Goal: Task Accomplishment & Management: Manage account settings

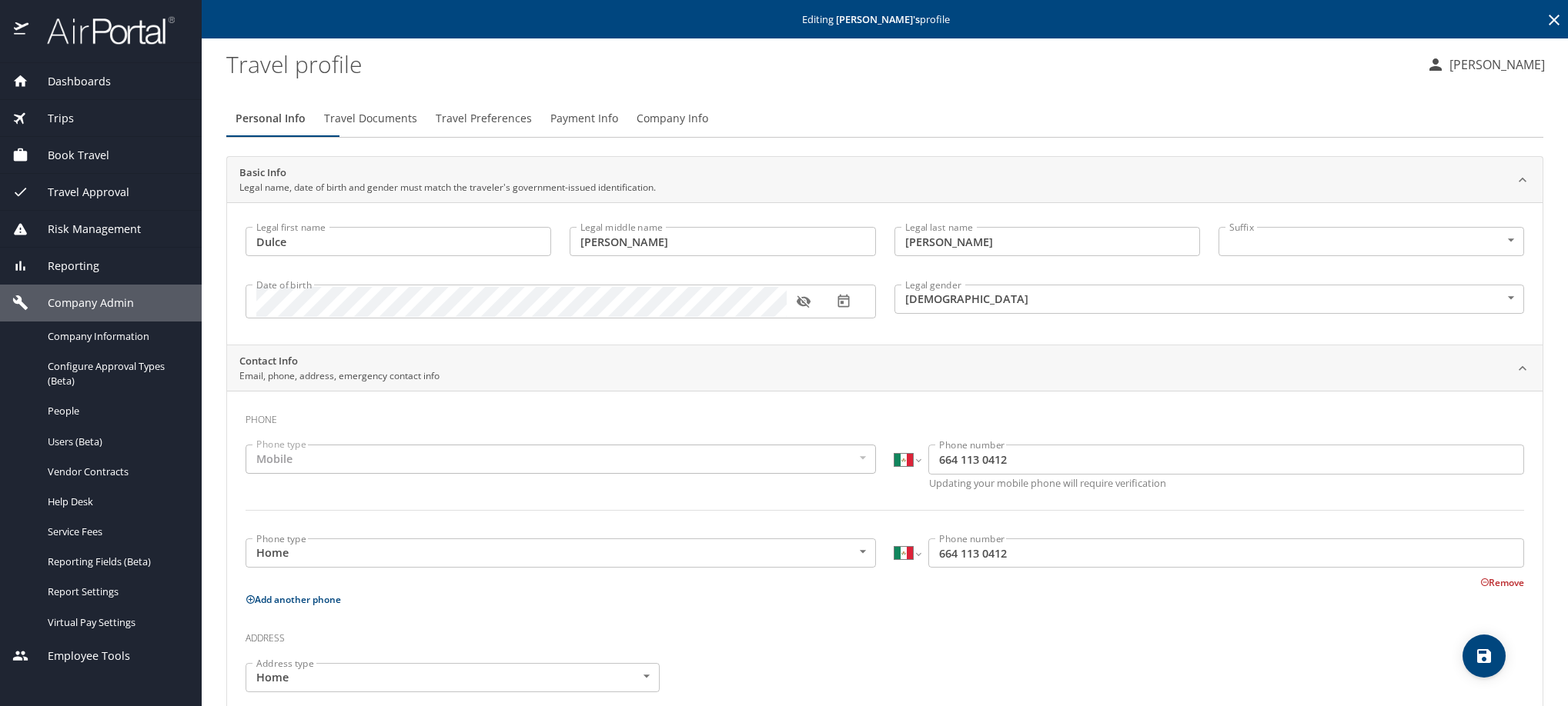
select select "MX"
select select "US"
drag, startPoint x: 532, startPoint y: 129, endPoint x: 518, endPoint y: 139, distance: 17.2
click at [532, 129] on span "Travel Preferences" at bounding box center [484, 119] width 97 height 19
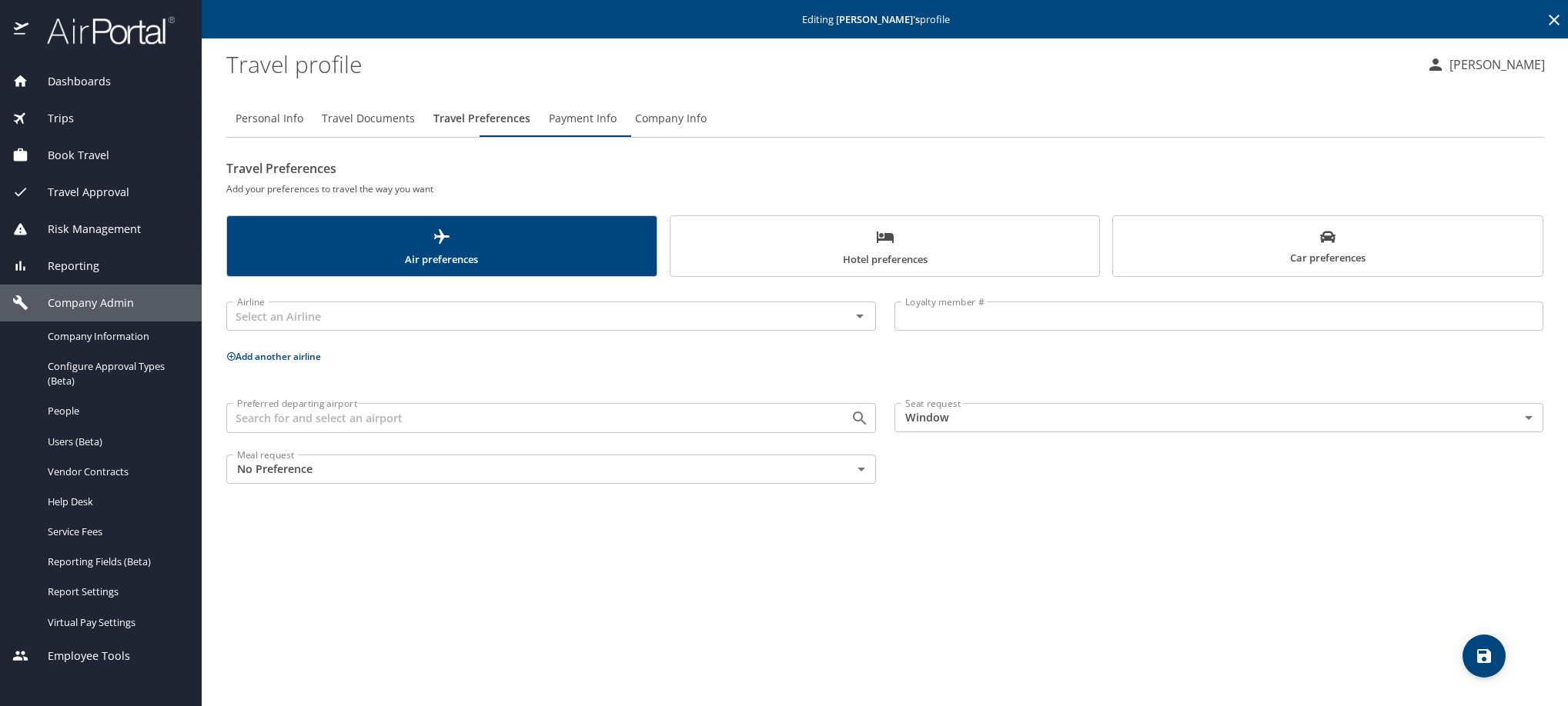
click at [290, 129] on span "Personal Info" at bounding box center [268, 119] width 68 height 19
select select "MX"
select select "US"
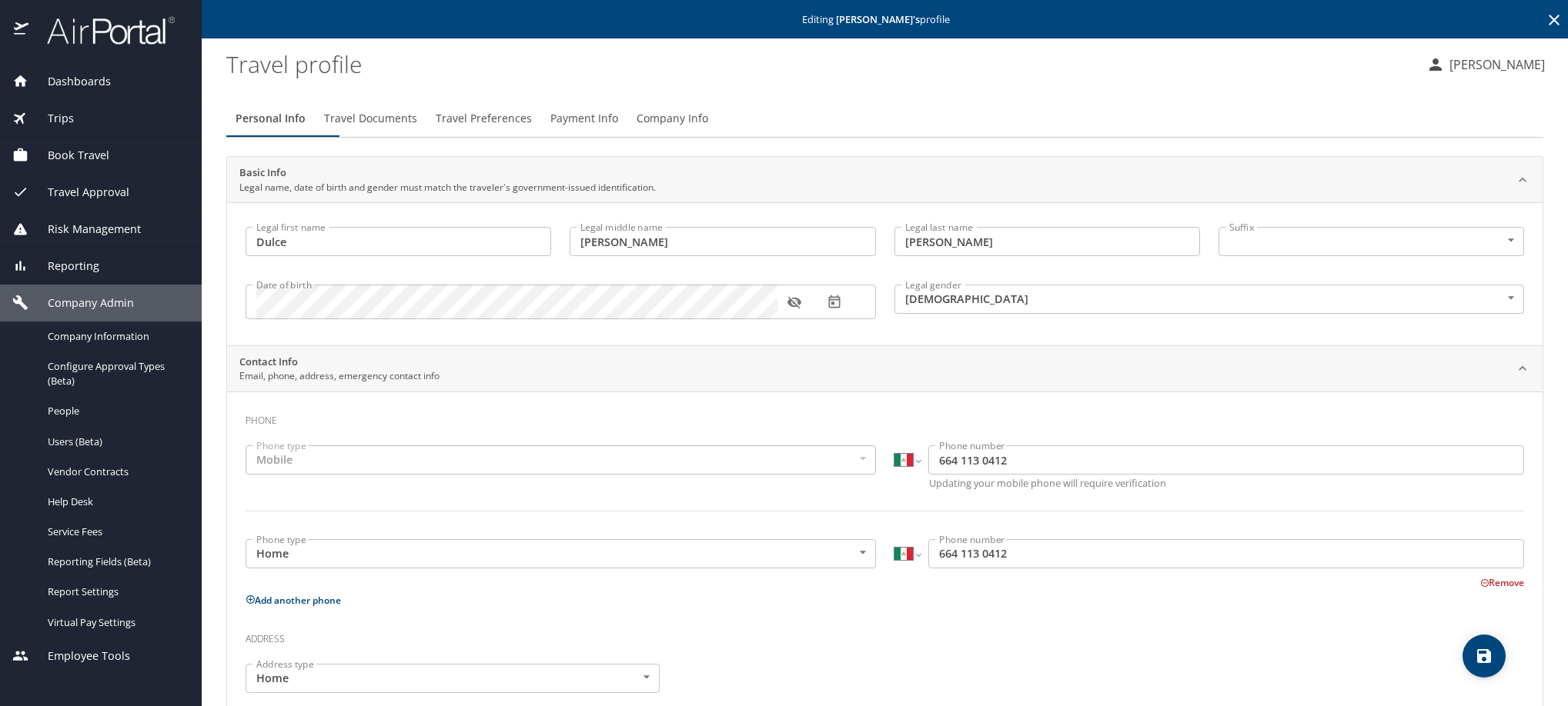
click at [788, 309] on icon "button" at bounding box center [794, 303] width 14 height 12
